Goal: Task Accomplishment & Management: Complete application form

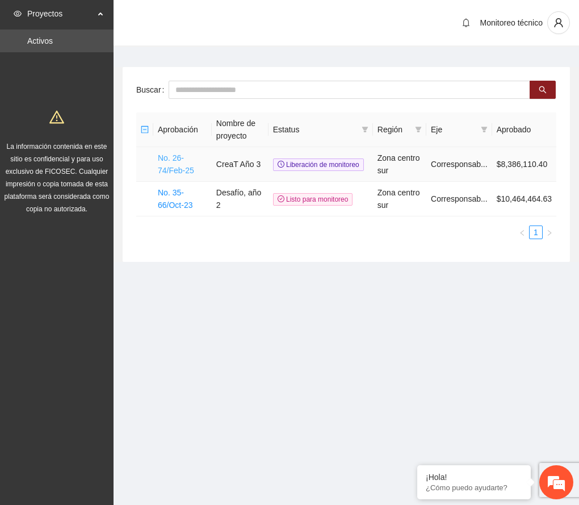
click at [178, 162] on link "No. 26-74/Feb-25" at bounding box center [176, 164] width 36 height 22
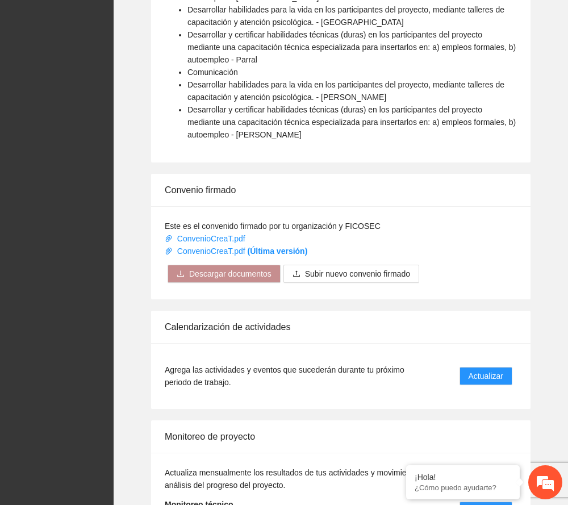
scroll to position [834, 0]
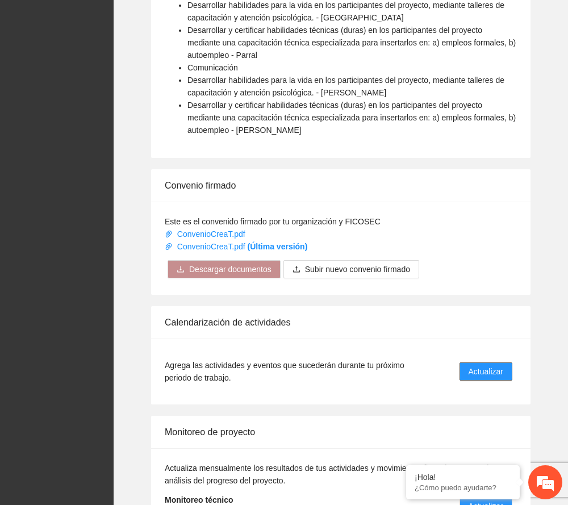
click at [487, 373] on span "Actualizar" at bounding box center [486, 371] width 35 height 12
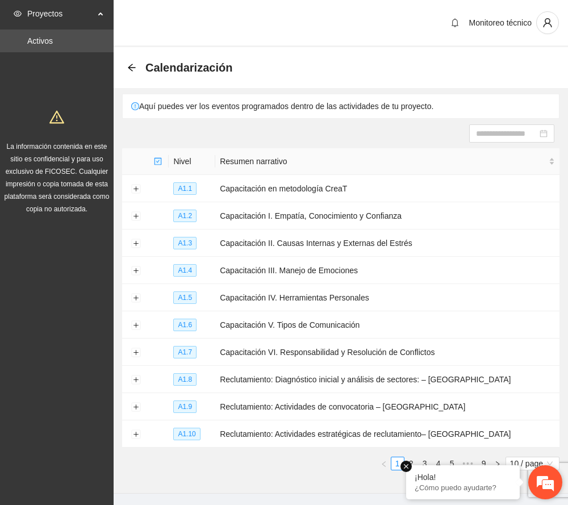
click at [405, 466] on em at bounding box center [405, 466] width 11 height 11
click at [409, 466] on link "2" at bounding box center [411, 463] width 12 height 12
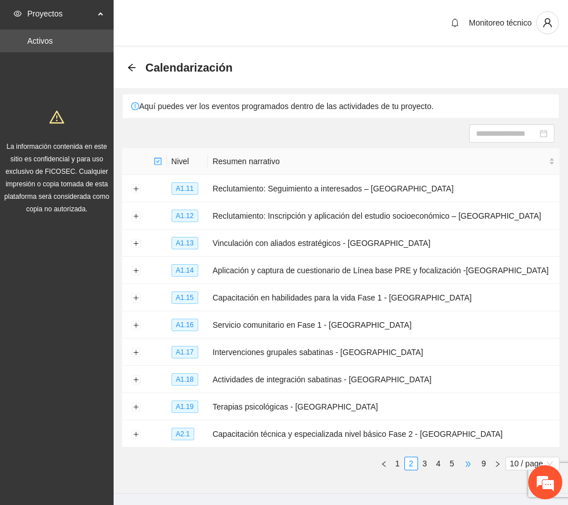
click at [462, 464] on span "•••" at bounding box center [468, 464] width 18 height 14
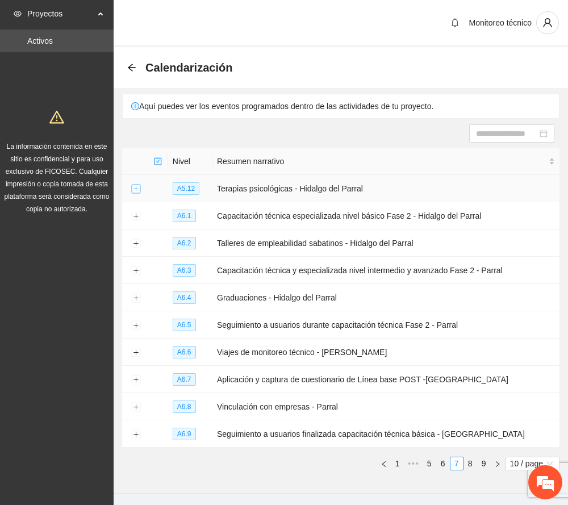
click at [137, 187] on button "Expand row" at bounding box center [135, 189] width 9 height 9
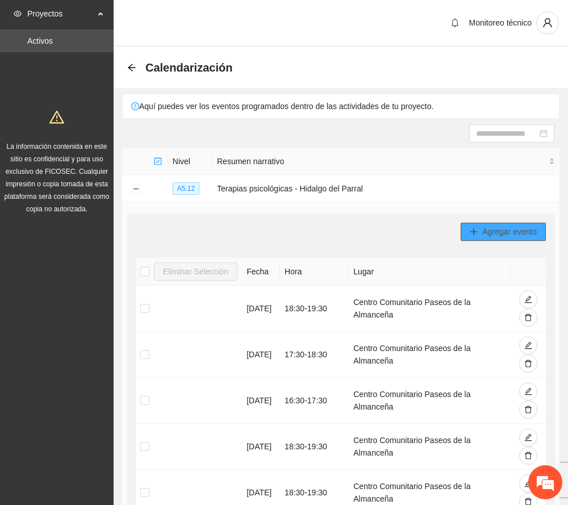
click at [519, 235] on span "Agregar evento" at bounding box center [509, 231] width 55 height 12
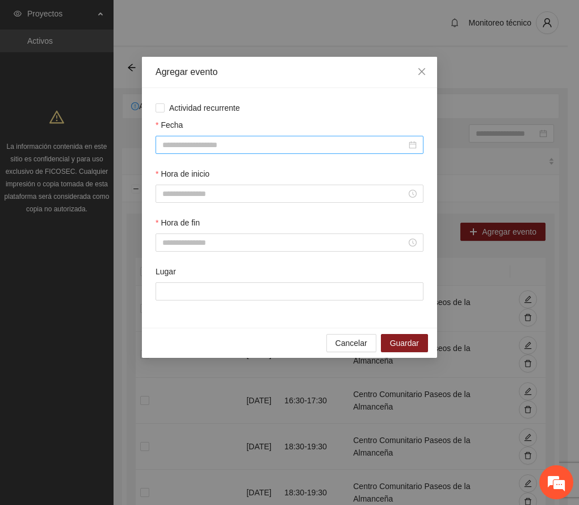
click at [256, 141] on input "Fecha" at bounding box center [284, 145] width 244 height 12
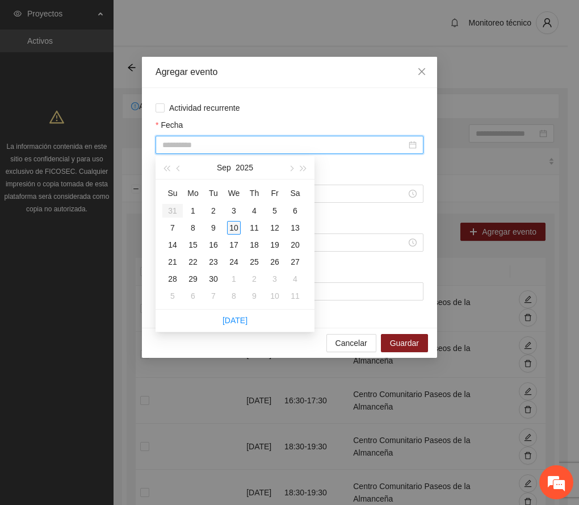
type input "**********"
click at [234, 226] on div "10" at bounding box center [234, 228] width 14 height 14
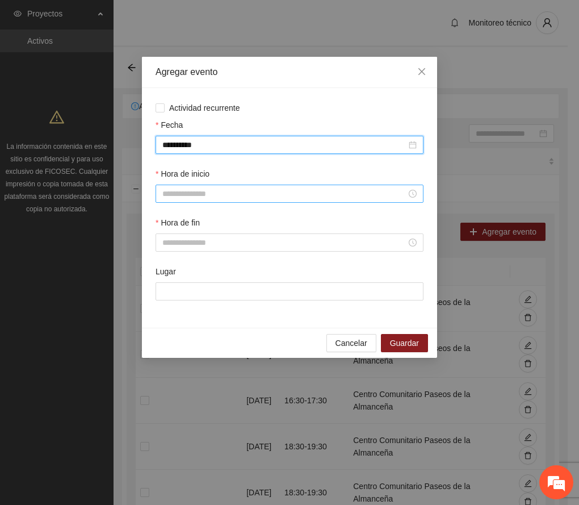
click at [183, 194] on input "Hora de inicio" at bounding box center [284, 193] width 244 height 12
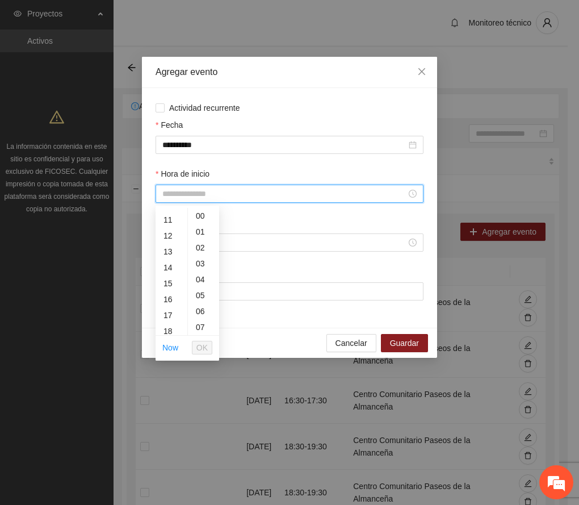
scroll to position [191, 0]
click at [166, 264] on div "15" at bounding box center [172, 263] width 32 height 16
click at [202, 296] on div "30" at bounding box center [203, 299] width 31 height 16
type input "*****"
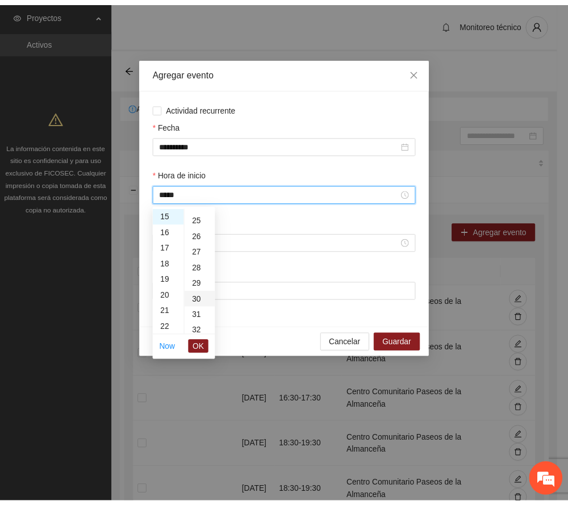
scroll to position [477, 0]
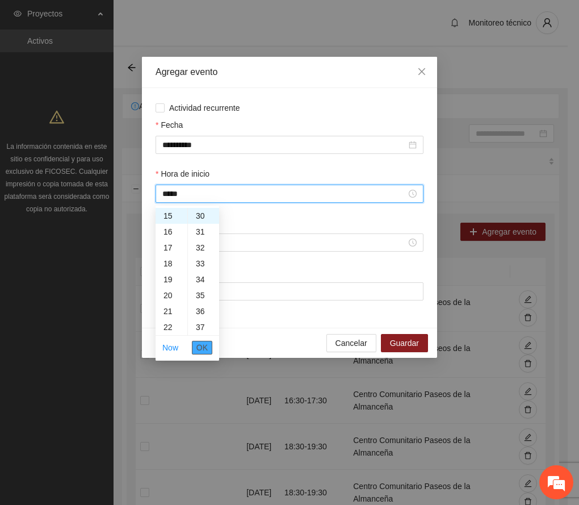
click at [202, 353] on span "OK" at bounding box center [202, 347] width 11 height 12
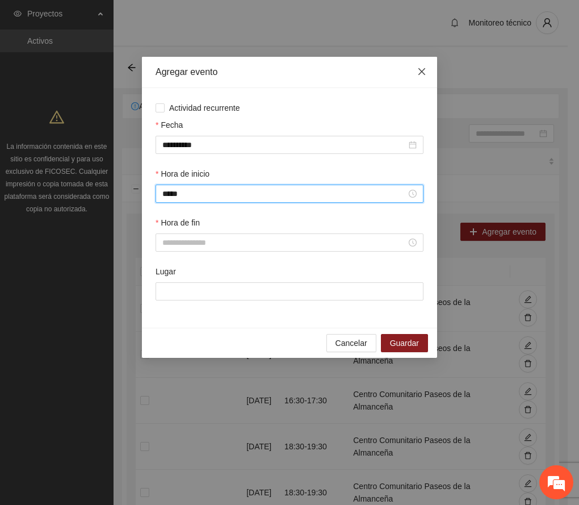
click at [419, 67] on icon "close" at bounding box center [421, 71] width 9 height 9
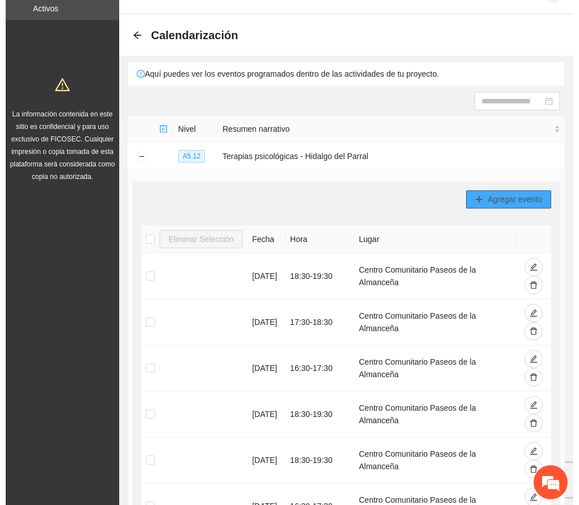
scroll to position [23, 0]
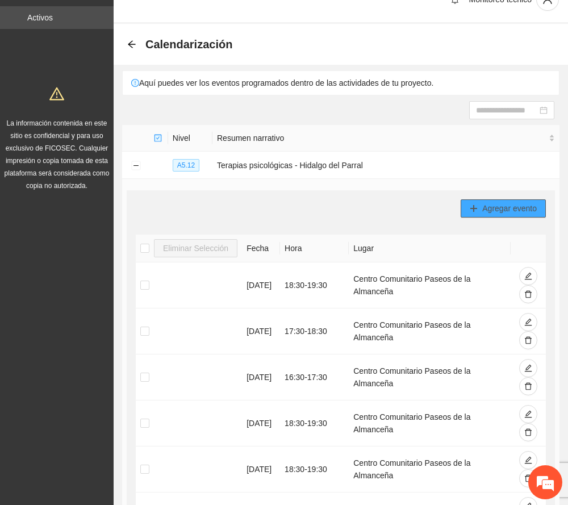
click at [487, 210] on span "Agregar evento" at bounding box center [509, 208] width 55 height 12
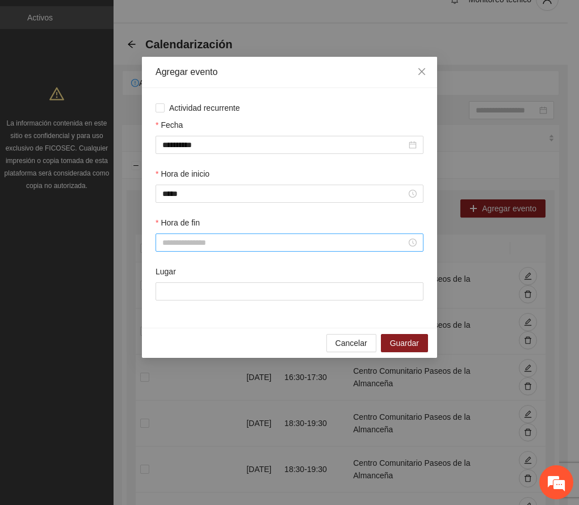
click at [183, 242] on input "Hora de fin" at bounding box center [284, 242] width 244 height 12
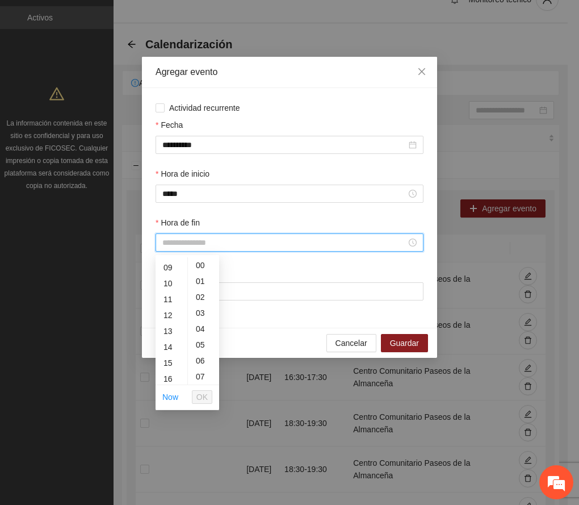
scroll to position [172, 0]
click at [166, 349] on div "16" at bounding box center [172, 348] width 32 height 16
click at [198, 306] on div "30" at bounding box center [203, 310] width 31 height 16
type input "*****"
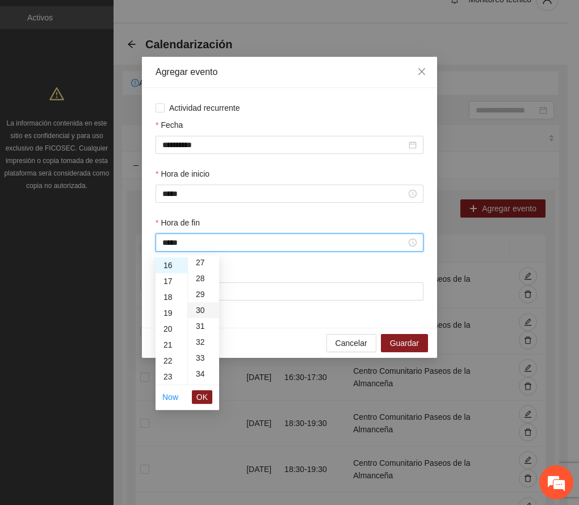
scroll to position [477, 0]
click at [203, 398] on span "OK" at bounding box center [202, 397] width 11 height 12
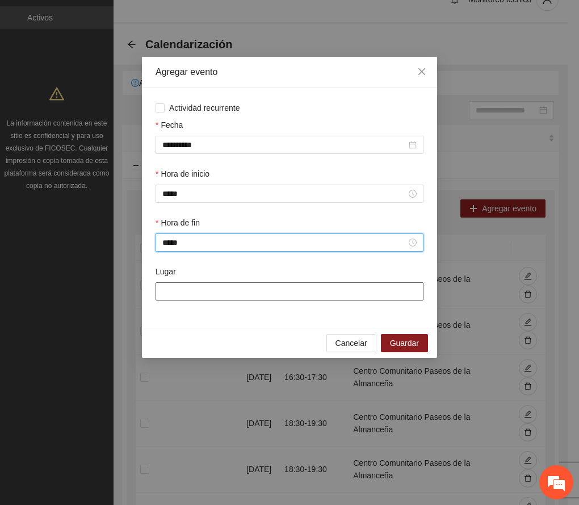
click at [216, 294] on input "Lugar" at bounding box center [290, 291] width 268 height 18
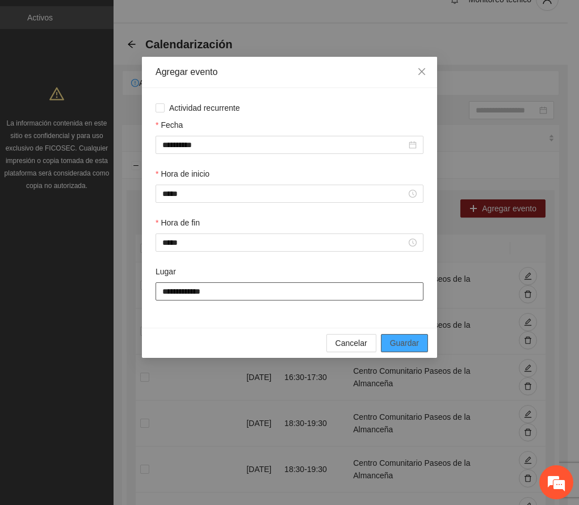
type input "**********"
drag, startPoint x: 328, startPoint y: 293, endPoint x: 117, endPoint y: 305, distance: 211.1
click at [117, 305] on div "**********" at bounding box center [289, 252] width 579 height 505
click at [414, 342] on span "Guardar" at bounding box center [404, 343] width 29 height 12
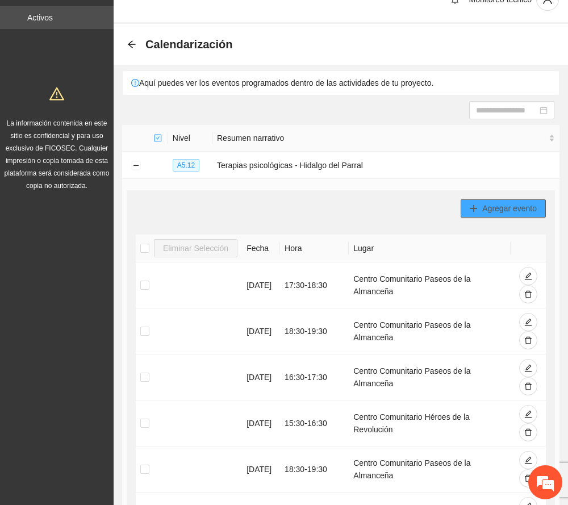
click at [508, 206] on span "Agregar evento" at bounding box center [509, 208] width 55 height 12
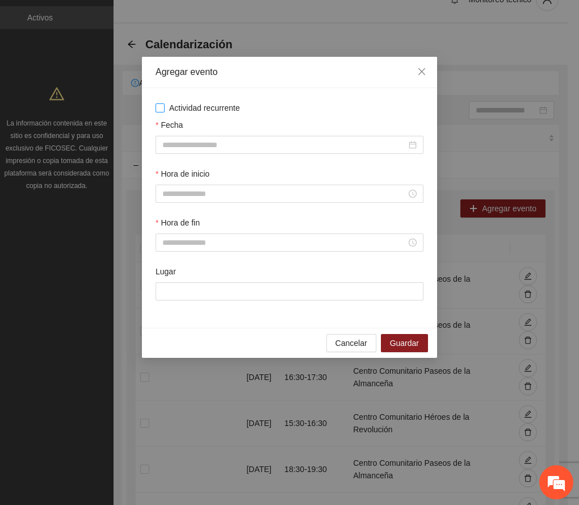
click at [206, 107] on span "Actividad recurrente" at bounding box center [205, 108] width 80 height 12
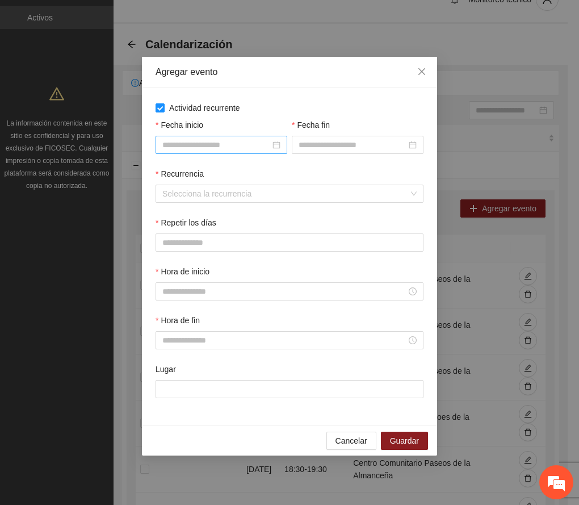
click at [221, 151] on input "Fecha inicio" at bounding box center [216, 145] width 108 height 12
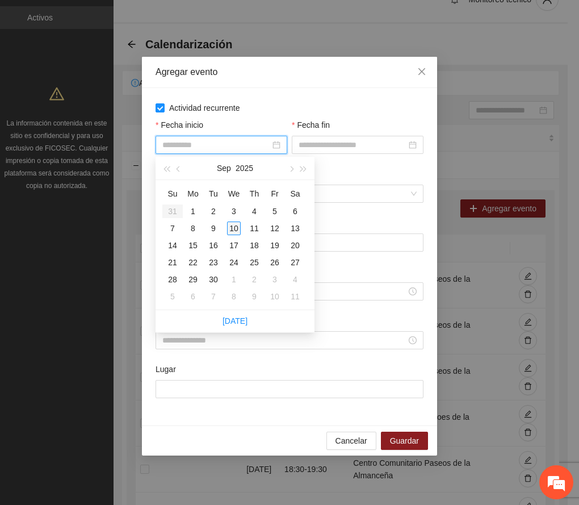
type input "**********"
click at [232, 227] on div "10" at bounding box center [234, 229] width 14 height 14
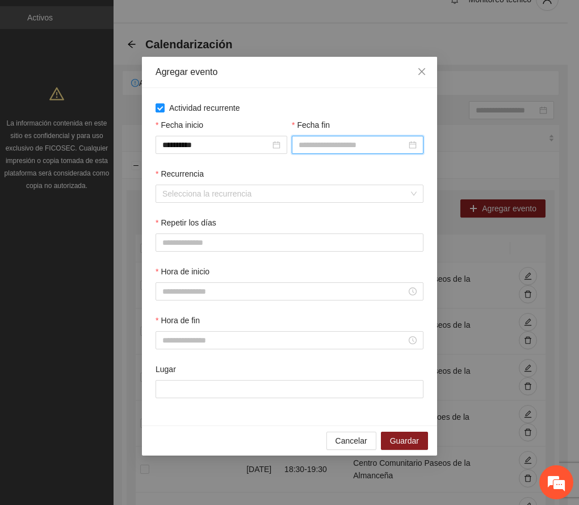
click at [359, 142] on input "Fecha fin" at bounding box center [353, 145] width 108 height 12
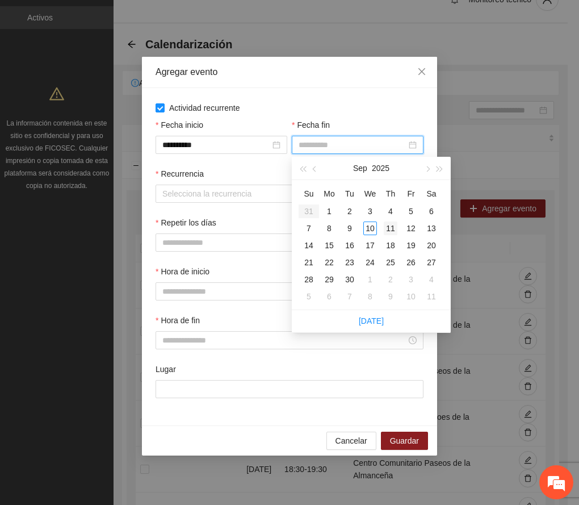
type input "**********"
click at [391, 226] on div "11" at bounding box center [391, 229] width 14 height 14
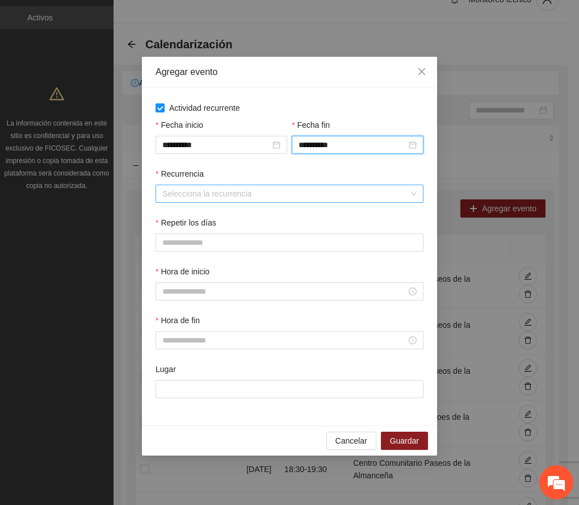
click at [210, 195] on input "Recurrencia" at bounding box center [285, 193] width 247 height 17
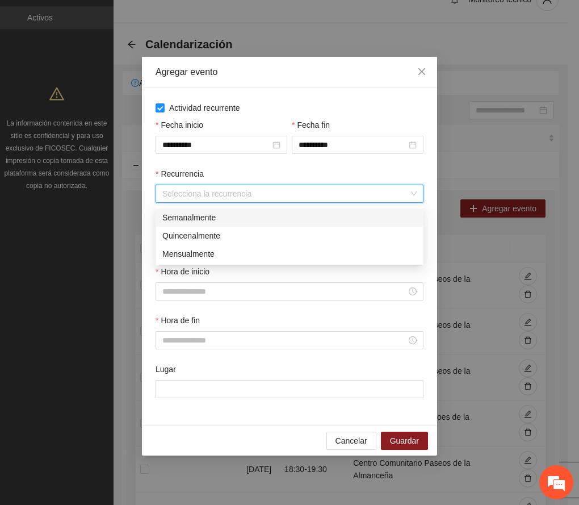
click at [198, 216] on div "Semanalmente" at bounding box center [289, 217] width 254 height 12
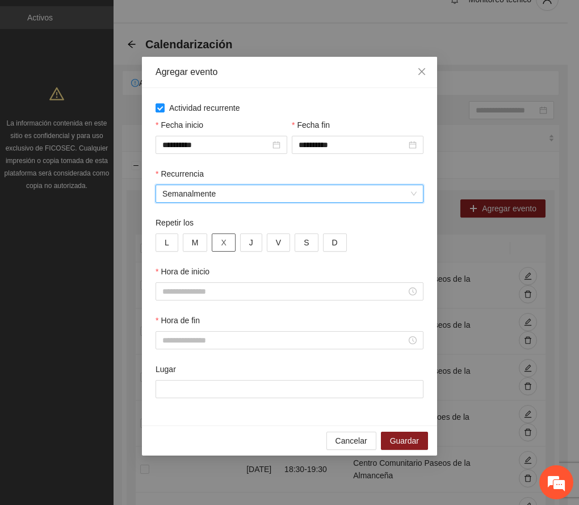
click at [228, 244] on button "X" at bounding box center [223, 242] width 23 height 18
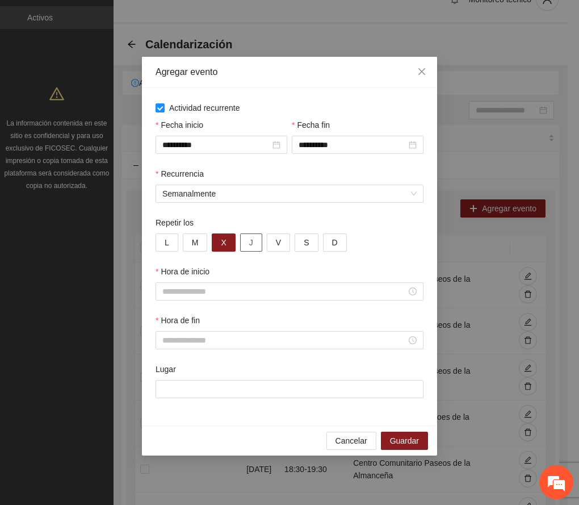
click at [254, 240] on button "J" at bounding box center [251, 242] width 22 height 18
click at [227, 294] on input "Hora de inicio" at bounding box center [284, 291] width 244 height 12
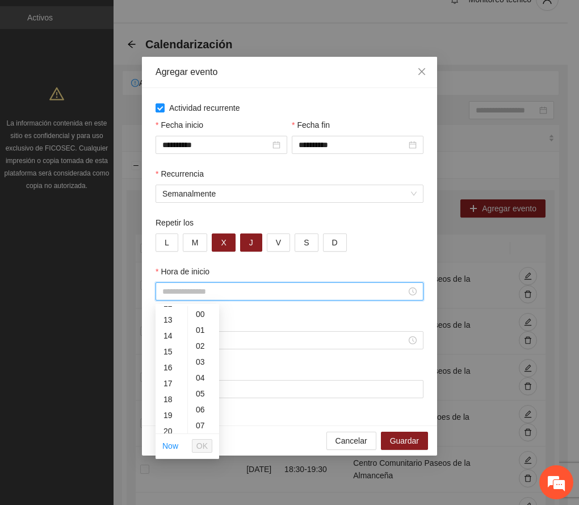
scroll to position [205, 0]
click at [168, 360] on div "16" at bounding box center [172, 364] width 32 height 16
click at [202, 391] on div "30" at bounding box center [203, 391] width 31 height 16
type input "*****"
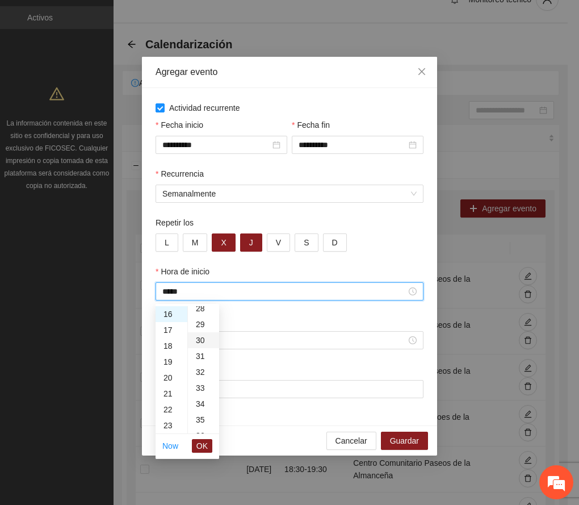
scroll to position [477, 0]
click at [204, 446] on span "OK" at bounding box center [202, 446] width 11 height 12
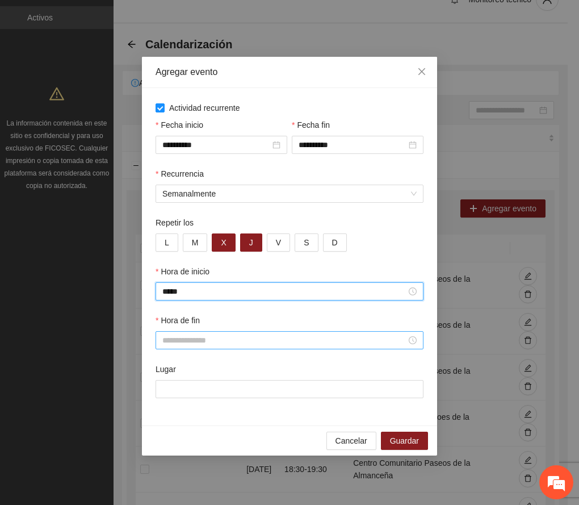
click at [171, 341] on input "Hora de fin" at bounding box center [284, 340] width 244 height 12
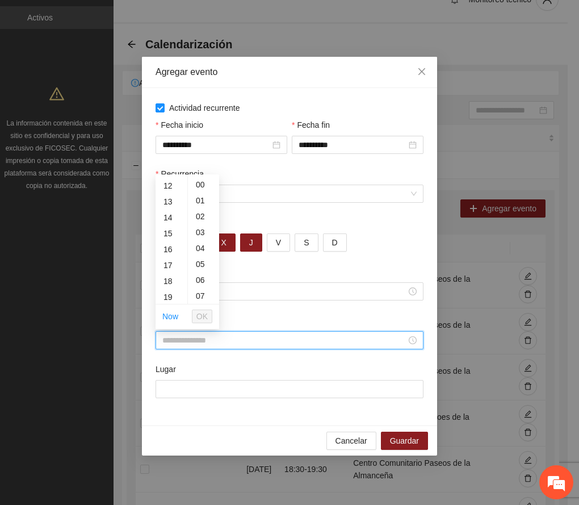
scroll to position [198, 0]
click at [164, 255] on div "17" at bounding box center [172, 257] width 32 height 16
click at [203, 201] on div "30" at bounding box center [203, 203] width 31 height 16
type input "*****"
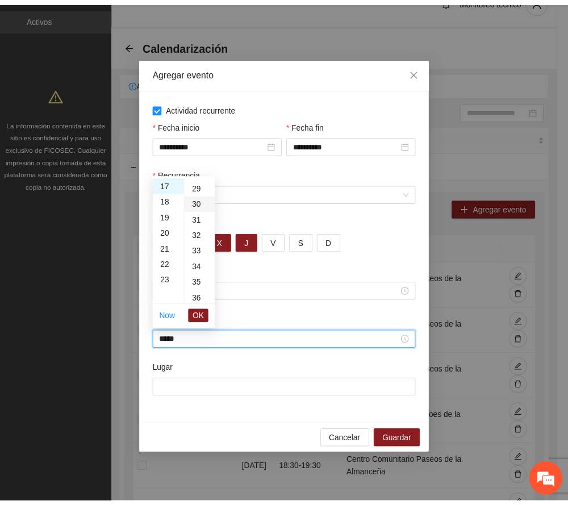
scroll to position [477, 0]
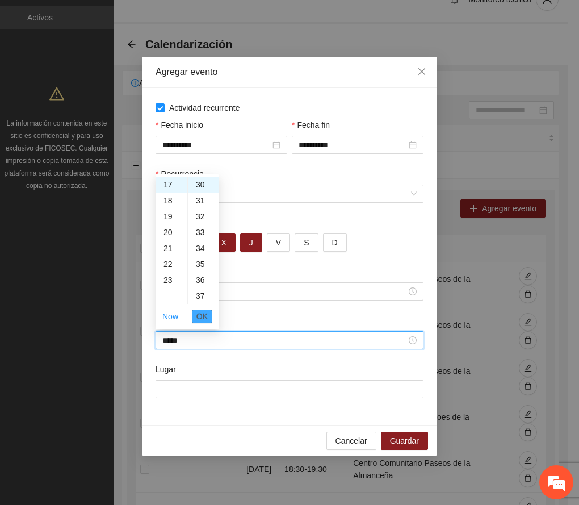
click at [203, 312] on span "OK" at bounding box center [202, 316] width 11 height 12
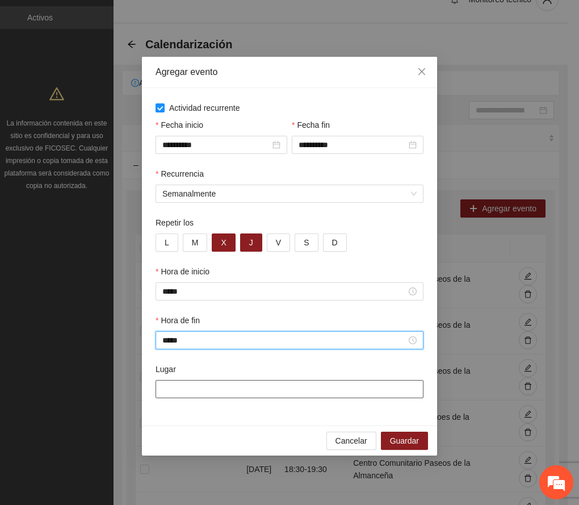
click at [221, 391] on input "Lugar" at bounding box center [290, 389] width 268 height 18
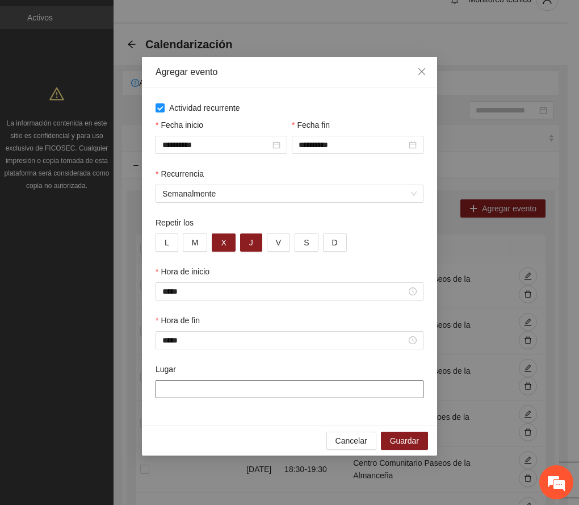
paste input "**********"
type input "**********"
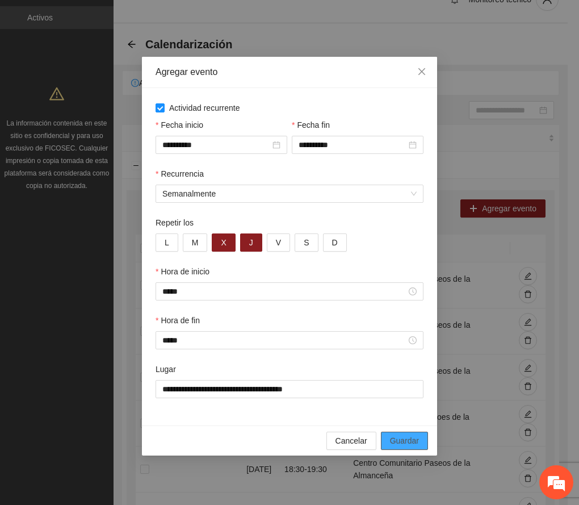
click at [407, 444] on span "Guardar" at bounding box center [404, 441] width 29 height 12
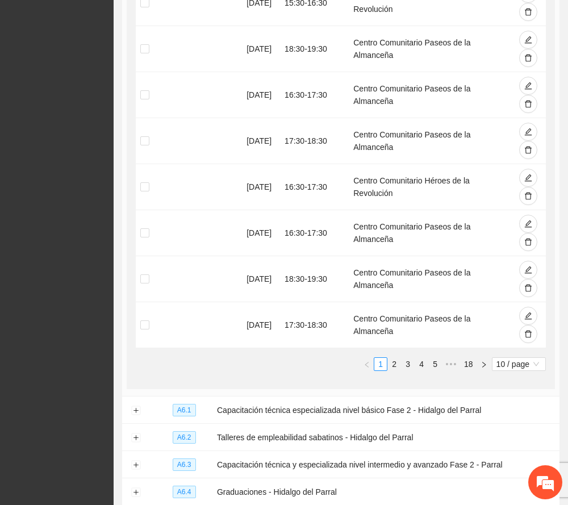
scroll to position [417, 0]
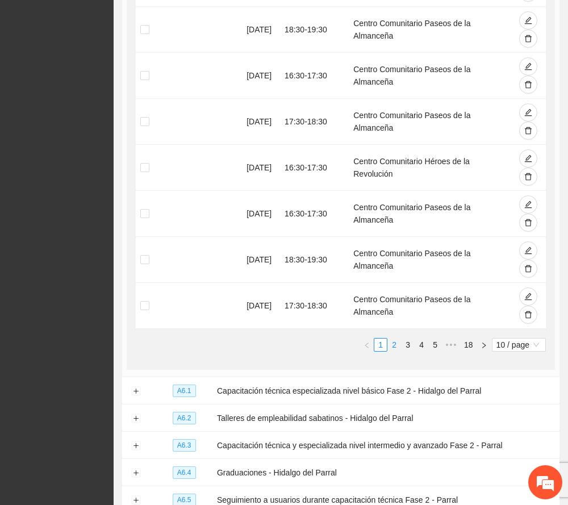
click at [394, 350] on link "2" at bounding box center [394, 345] width 12 height 12
click at [409, 346] on link "3" at bounding box center [408, 345] width 12 height 12
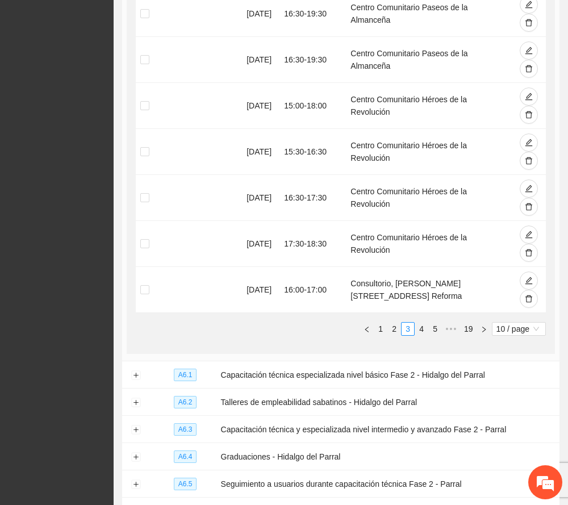
scroll to position [512, 0]
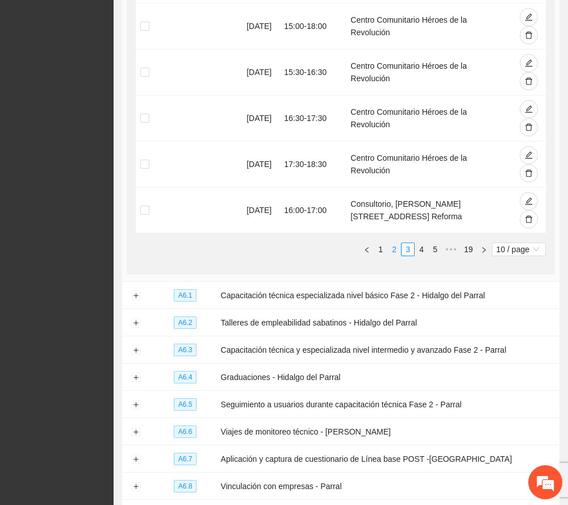
click at [392, 251] on link "2" at bounding box center [394, 249] width 12 height 12
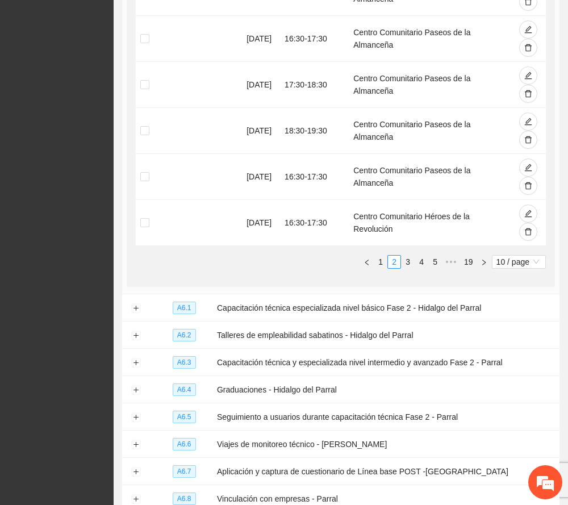
scroll to position [501, 0]
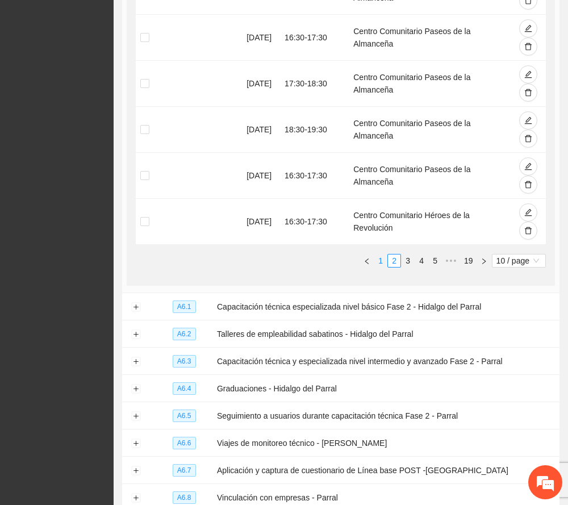
click at [382, 260] on link "1" at bounding box center [380, 260] width 12 height 12
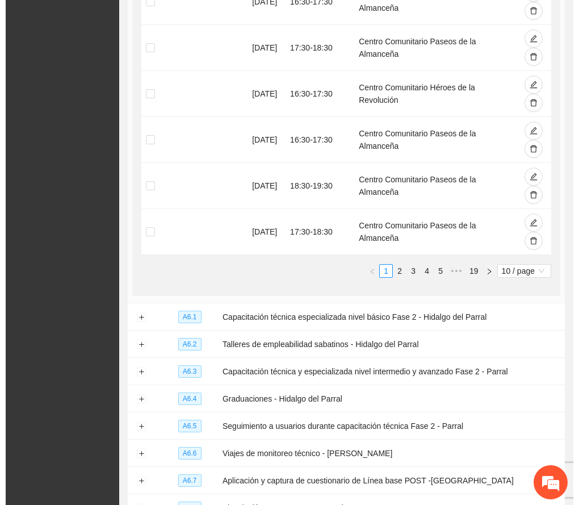
scroll to position [496, 0]
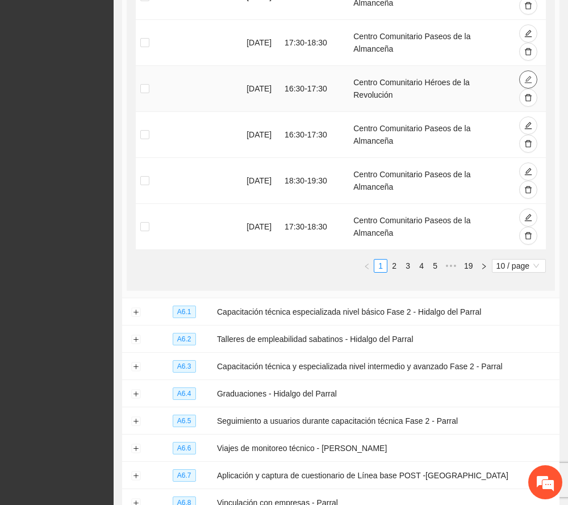
click at [530, 80] on icon "edit" at bounding box center [528, 80] width 8 height 8
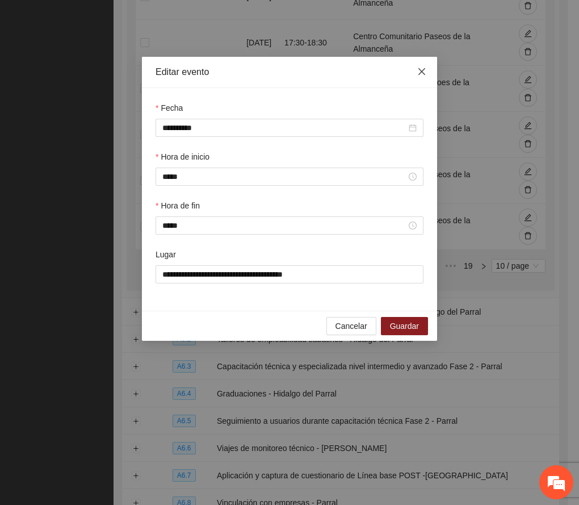
click at [421, 73] on icon "close" at bounding box center [422, 71] width 7 height 7
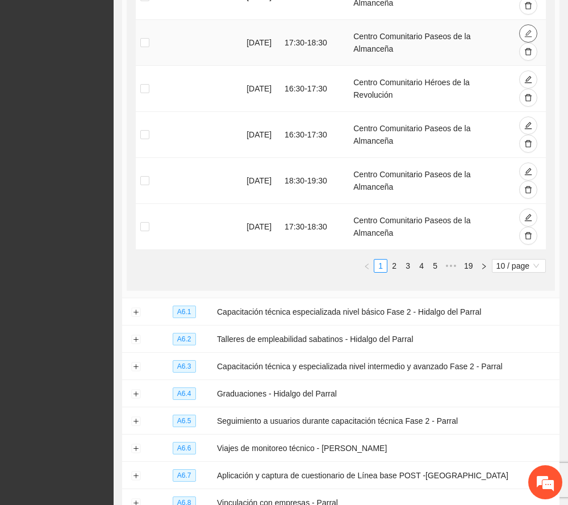
click at [532, 36] on button "button" at bounding box center [528, 33] width 18 height 18
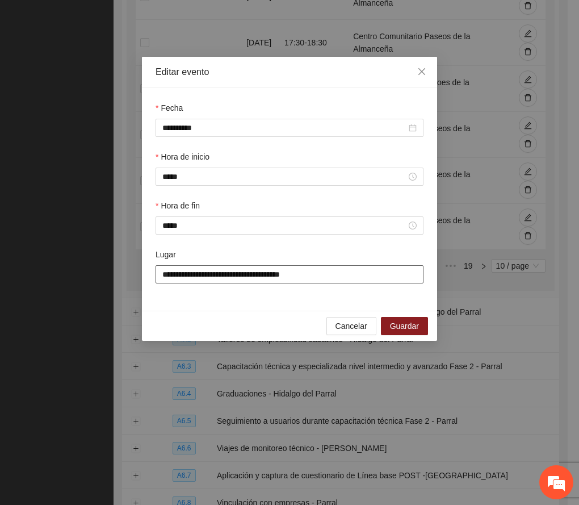
click at [324, 278] on input "**********" at bounding box center [290, 274] width 268 height 18
paste input "**********"
type input "**********"
click at [413, 330] on span "Guardar" at bounding box center [404, 326] width 29 height 12
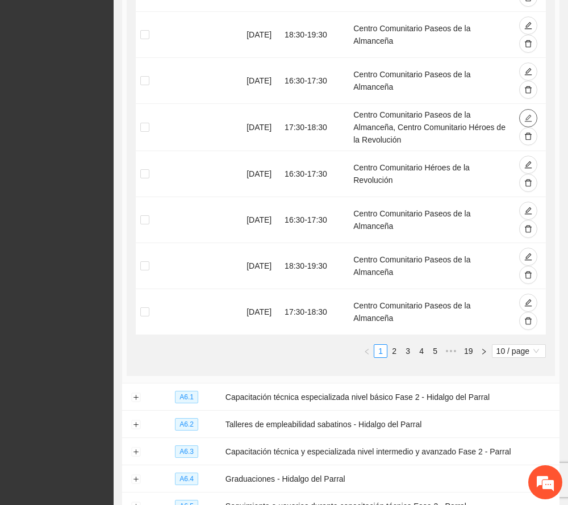
scroll to position [408, 0]
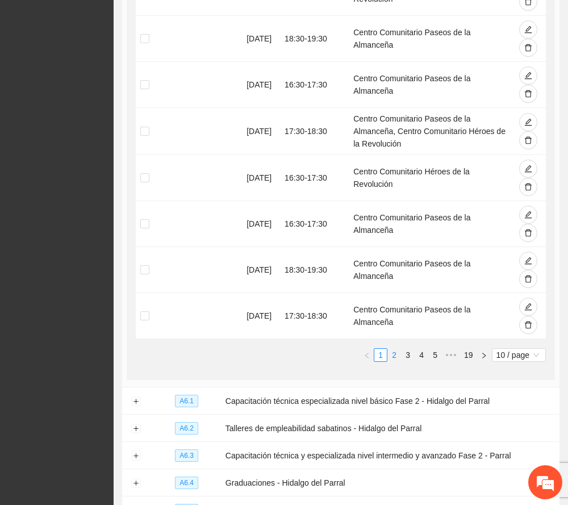
click at [394, 356] on link "2" at bounding box center [394, 355] width 12 height 12
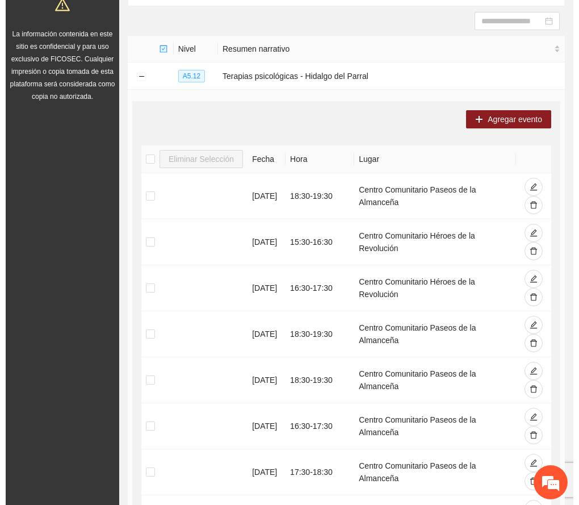
scroll to position [102, 0]
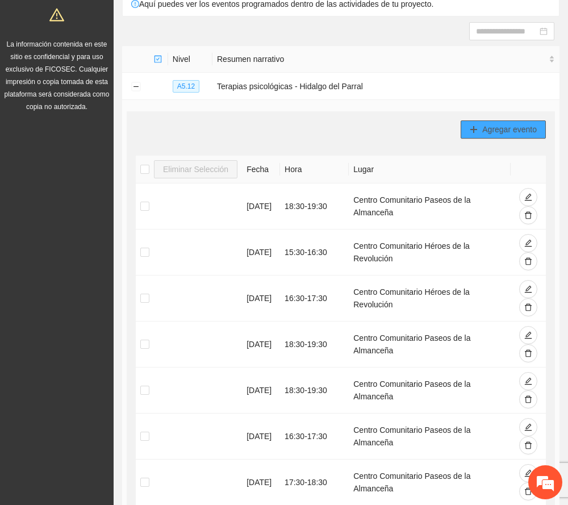
click at [518, 126] on span "Agregar evento" at bounding box center [509, 129] width 55 height 12
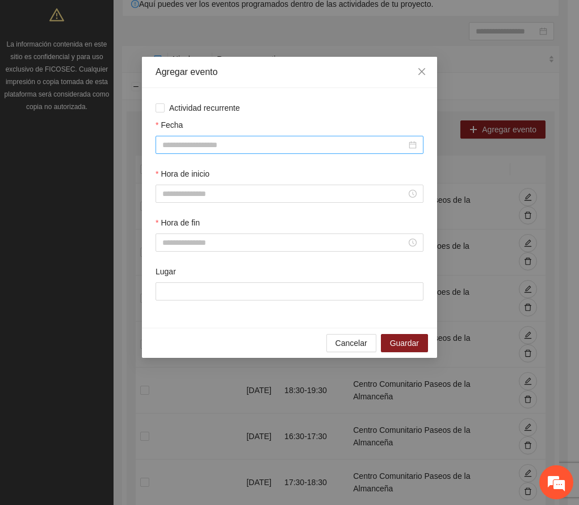
click at [300, 148] on input "Fecha" at bounding box center [284, 145] width 244 height 12
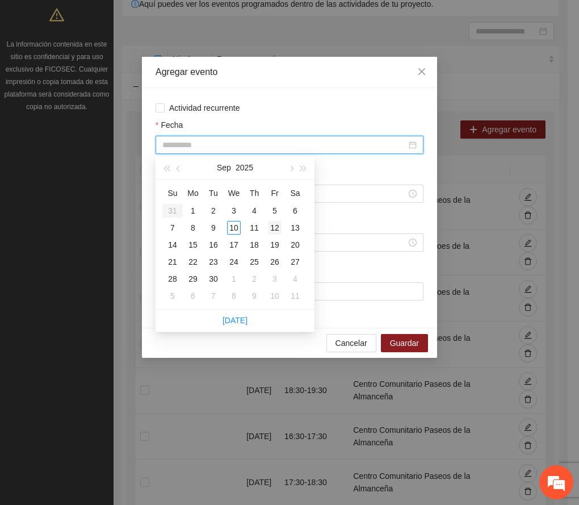
type input "**********"
click at [277, 223] on div "12" at bounding box center [275, 228] width 14 height 14
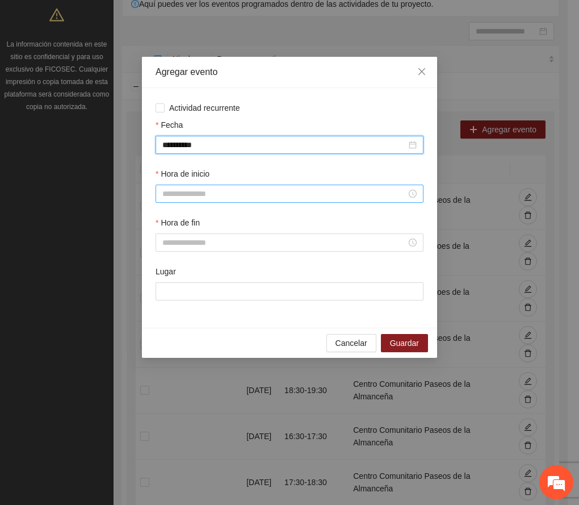
click at [190, 195] on input "Hora de inicio" at bounding box center [284, 193] width 244 height 12
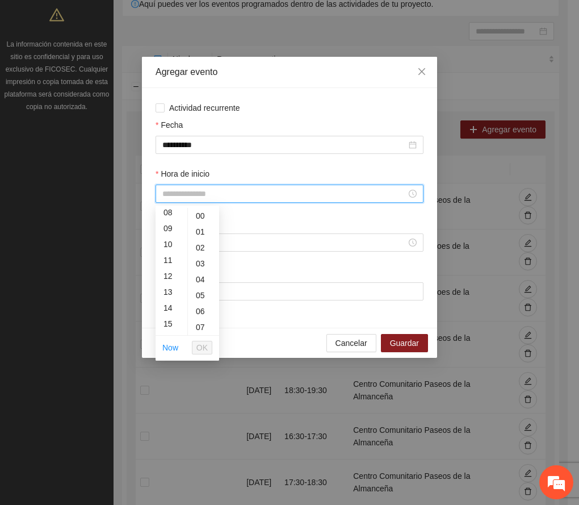
scroll to position [161, 0]
click at [169, 291] on div "15" at bounding box center [172, 293] width 32 height 16
click at [201, 285] on div "30" at bounding box center [203, 285] width 31 height 16
type input "*****"
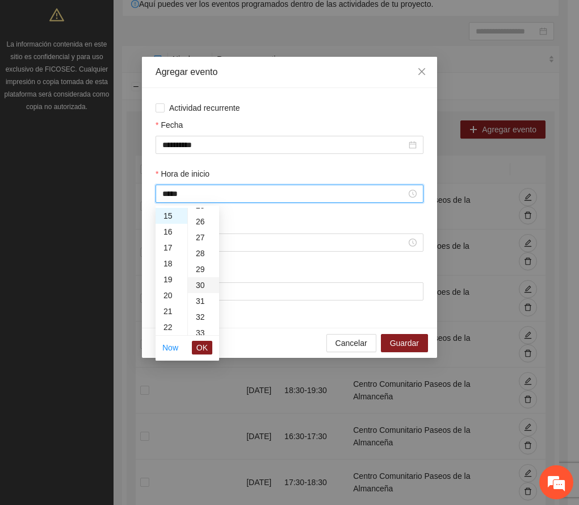
scroll to position [477, 0]
click at [201, 350] on span "OK" at bounding box center [202, 347] width 11 height 12
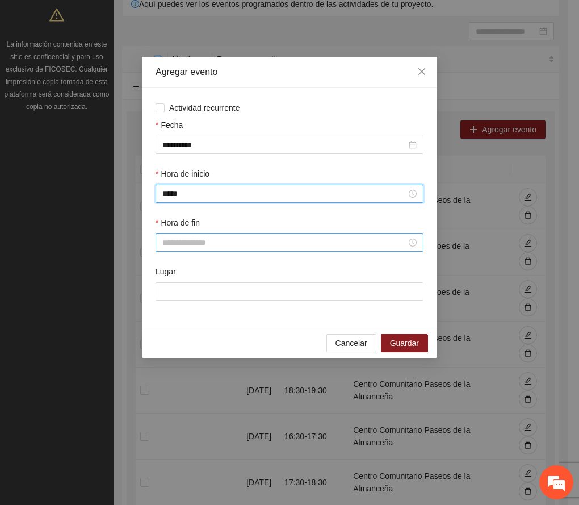
click at [185, 244] on input "Hora de fin" at bounding box center [284, 242] width 244 height 12
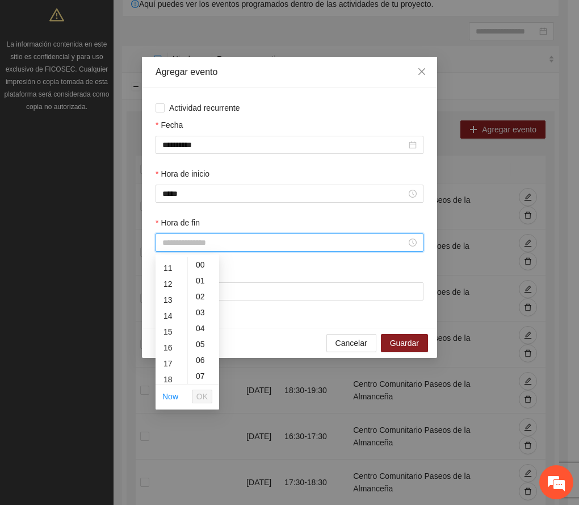
scroll to position [202, 0]
click at [169, 314] on div "16" at bounding box center [172, 317] width 32 height 16
click at [200, 352] on div "30" at bounding box center [203, 350] width 31 height 16
type input "*****"
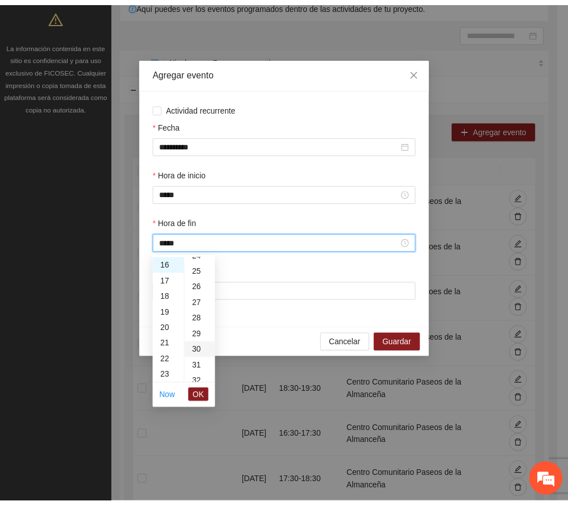
scroll to position [477, 0]
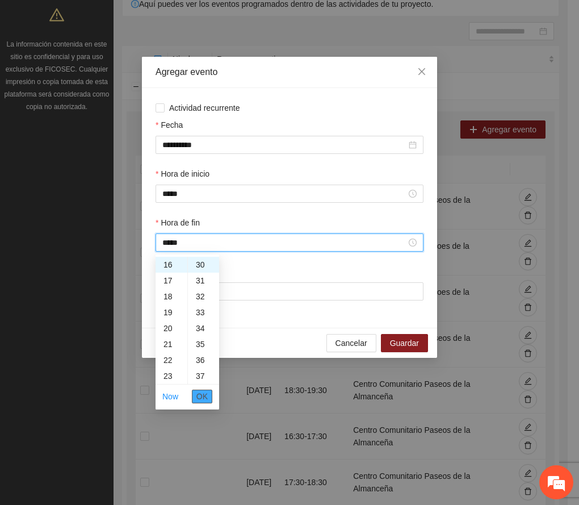
click at [206, 400] on span "OK" at bounding box center [202, 396] width 11 height 12
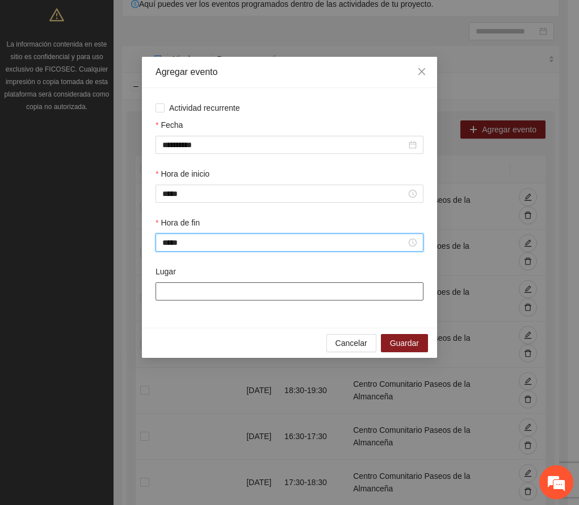
click at [247, 294] on input "Lugar" at bounding box center [290, 291] width 268 height 18
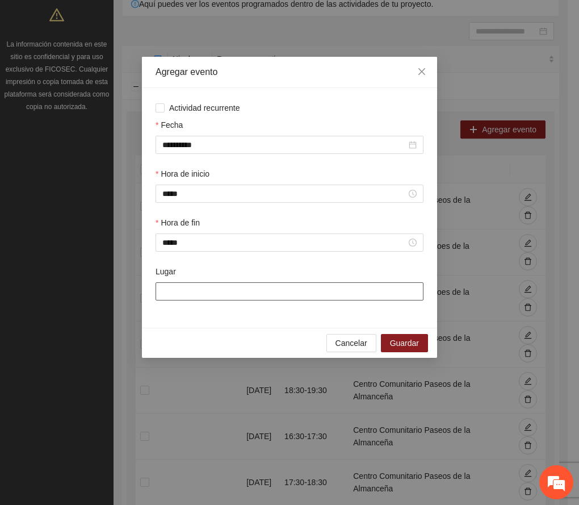
paste input "**********"
type input "**********"
click at [418, 346] on span "Guardar" at bounding box center [404, 343] width 29 height 12
